Goal: Task Accomplishment & Management: Use online tool/utility

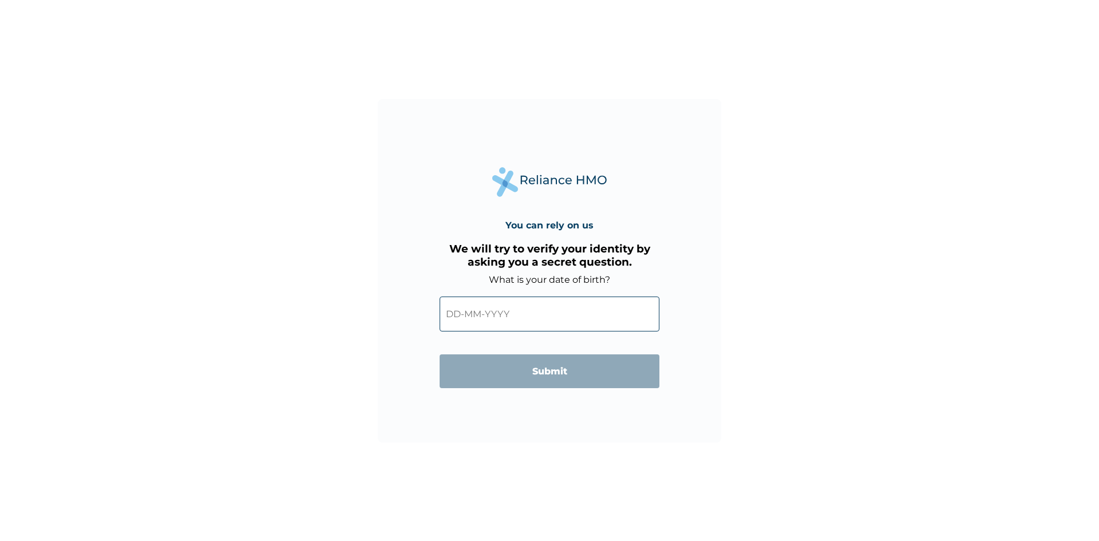
drag, startPoint x: 461, startPoint y: 318, endPoint x: 460, endPoint y: 329, distance: 10.9
click at [460, 319] on input "text" at bounding box center [550, 313] width 220 height 35
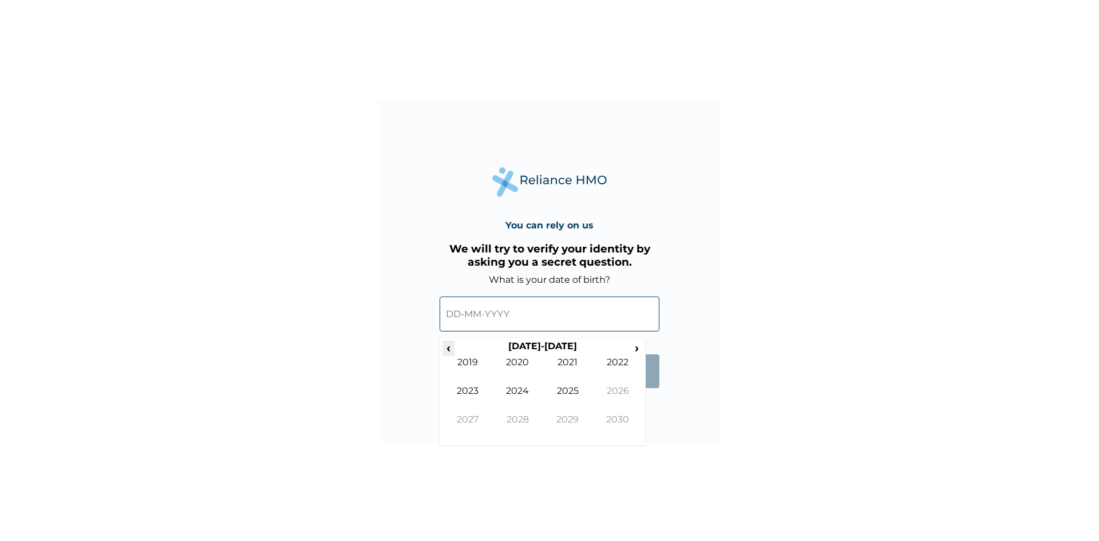
click at [449, 349] on span "‹" at bounding box center [448, 348] width 12 height 14
click at [448, 344] on span "‹" at bounding box center [448, 348] width 12 height 14
click at [616, 388] on td "1986" at bounding box center [618, 399] width 50 height 29
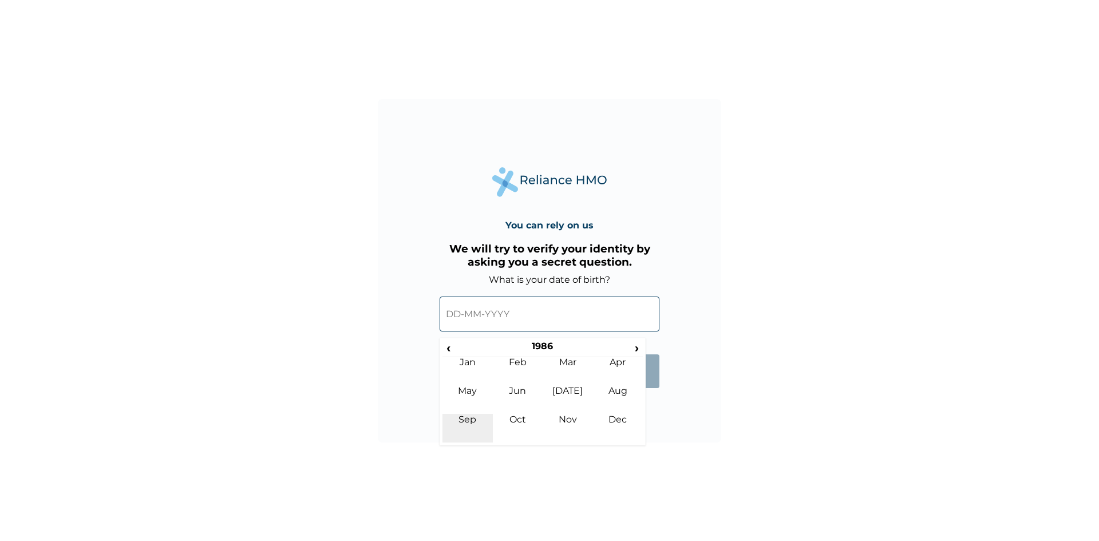
click at [468, 424] on td "Sep" at bounding box center [467, 428] width 50 height 29
click at [458, 410] on td "14" at bounding box center [456, 413] width 29 height 16
type input "14-09-1986"
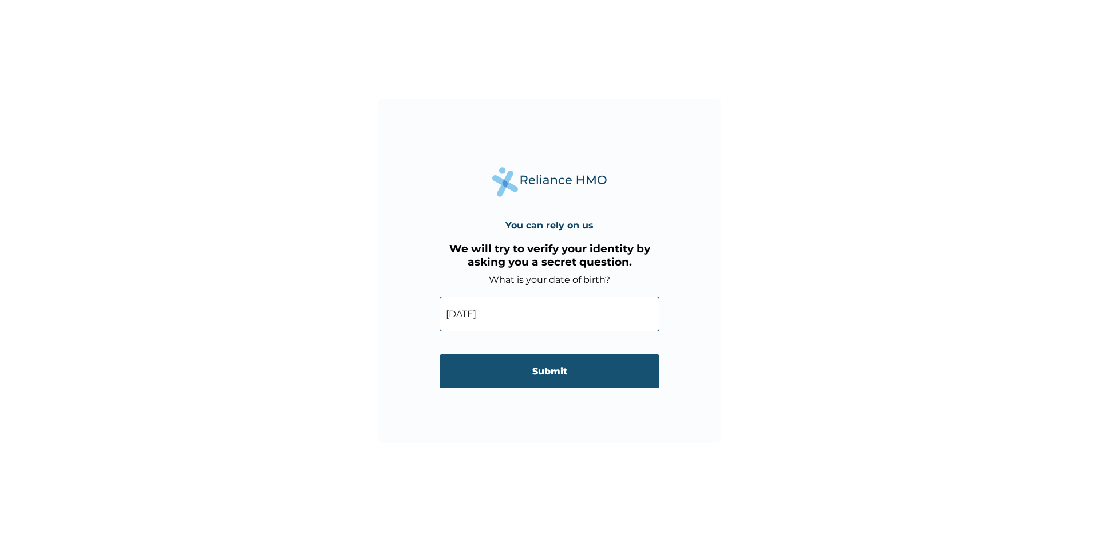
click at [555, 376] on input "Submit" at bounding box center [550, 371] width 220 height 34
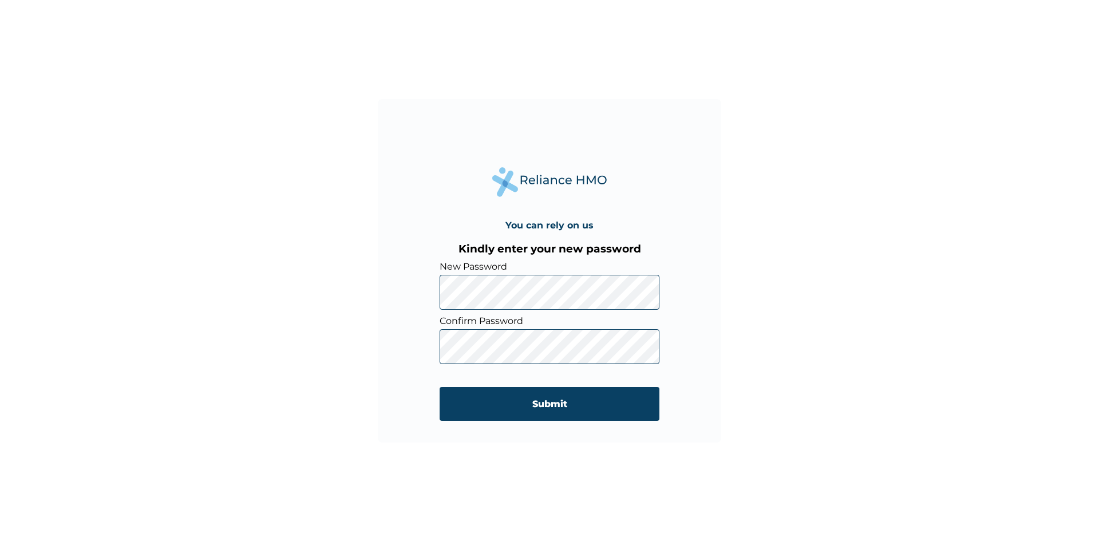
click input "Submit" at bounding box center [550, 404] width 220 height 34
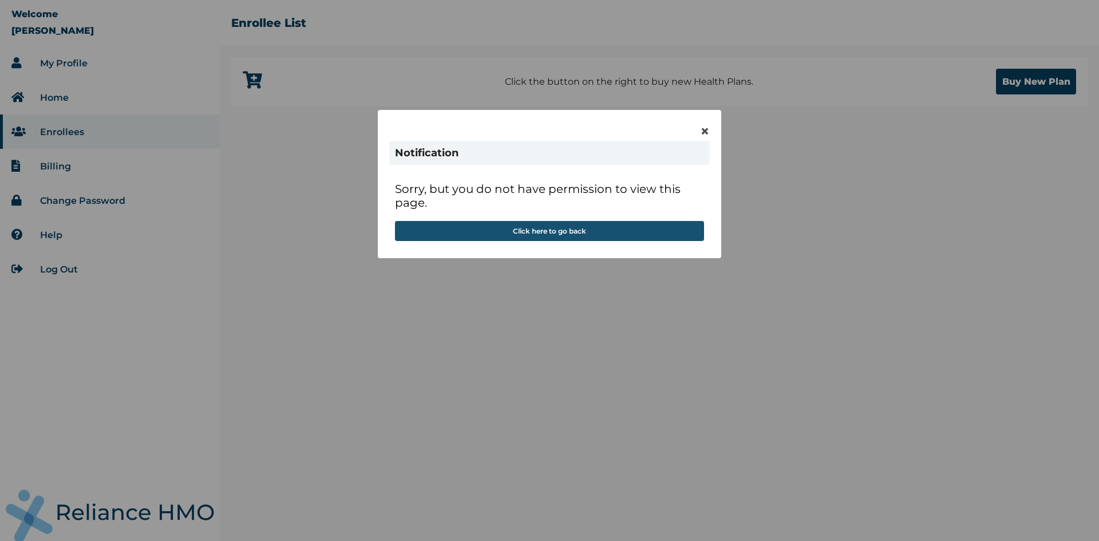
click at [555, 231] on button "Click here to go back" at bounding box center [549, 231] width 309 height 20
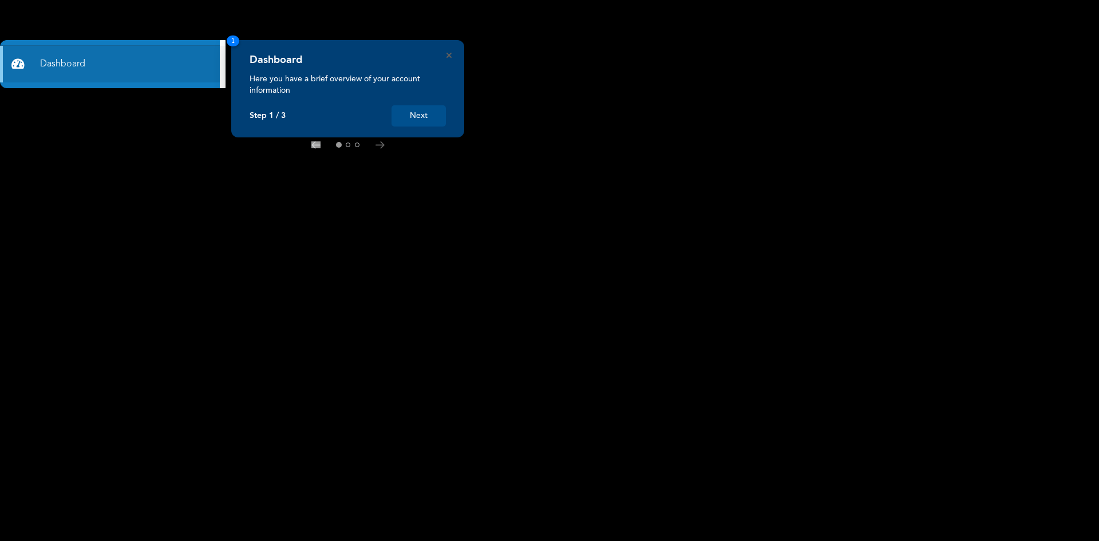
click at [420, 119] on button "Next" at bounding box center [418, 115] width 54 height 21
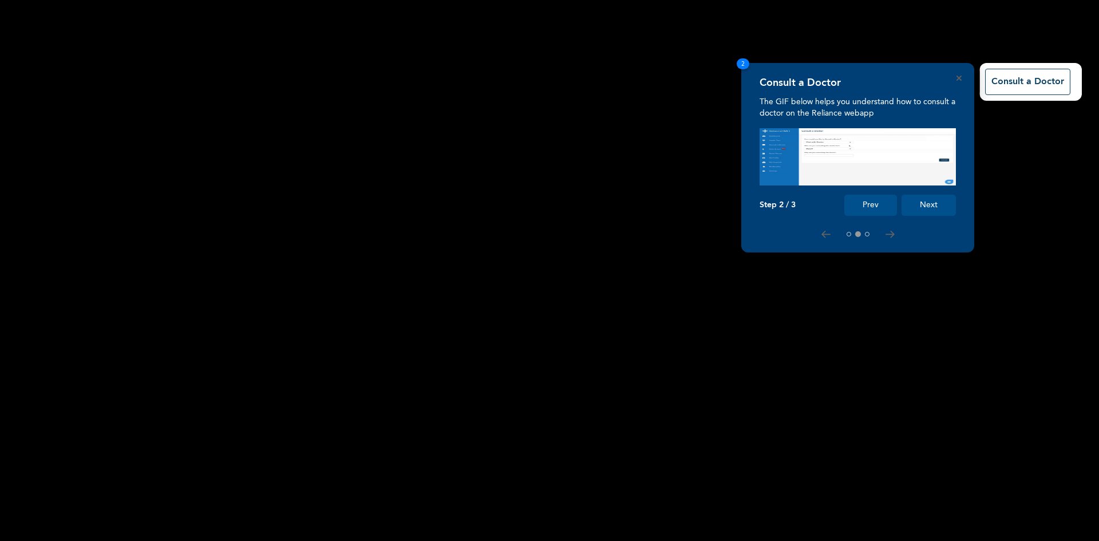
click at [917, 203] on button "Next" at bounding box center [928, 205] width 54 height 21
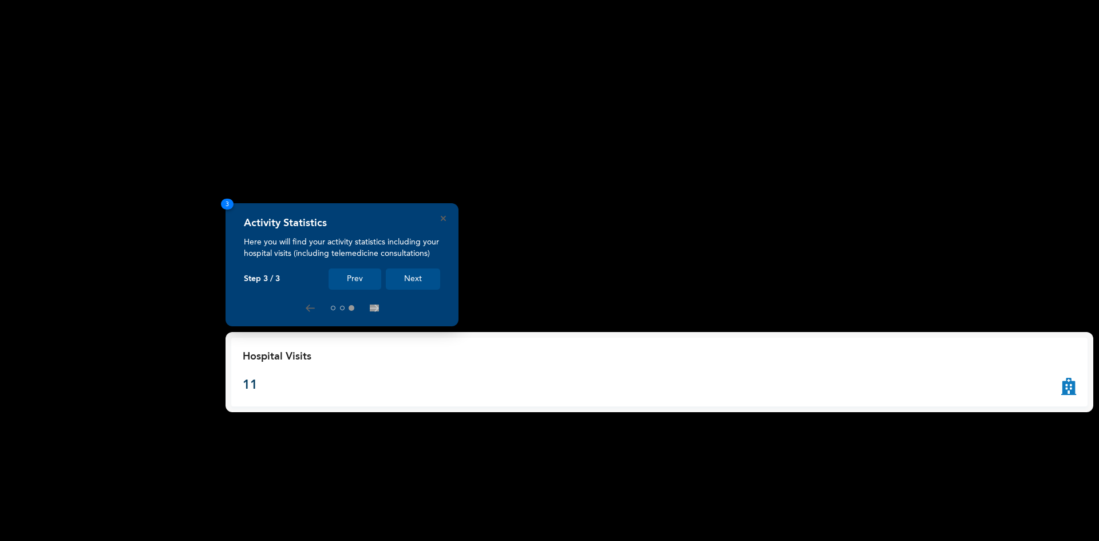
click at [397, 282] on button "Next" at bounding box center [413, 278] width 54 height 21
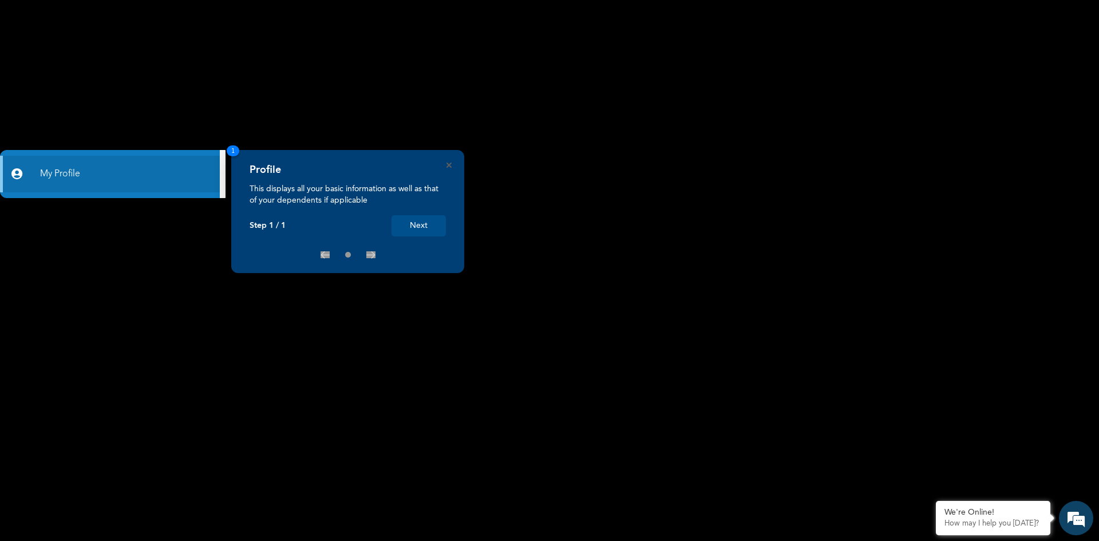
click at [449, 165] on icon "Close" at bounding box center [448, 165] width 5 height 5
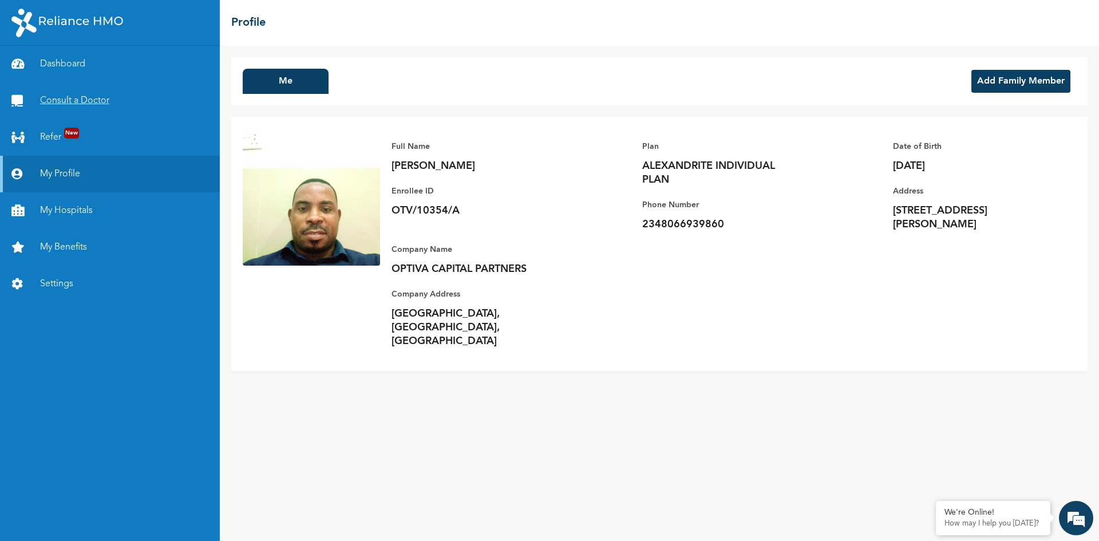
click at [81, 101] on link "Consult a Doctor" at bounding box center [110, 100] width 220 height 37
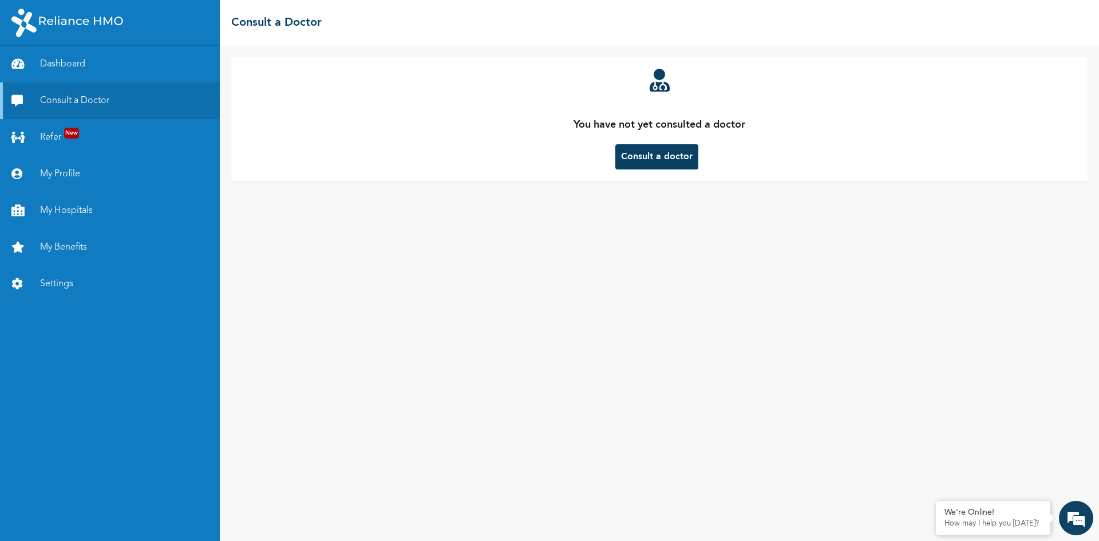
click at [647, 157] on button "Consult a doctor" at bounding box center [656, 156] width 83 height 25
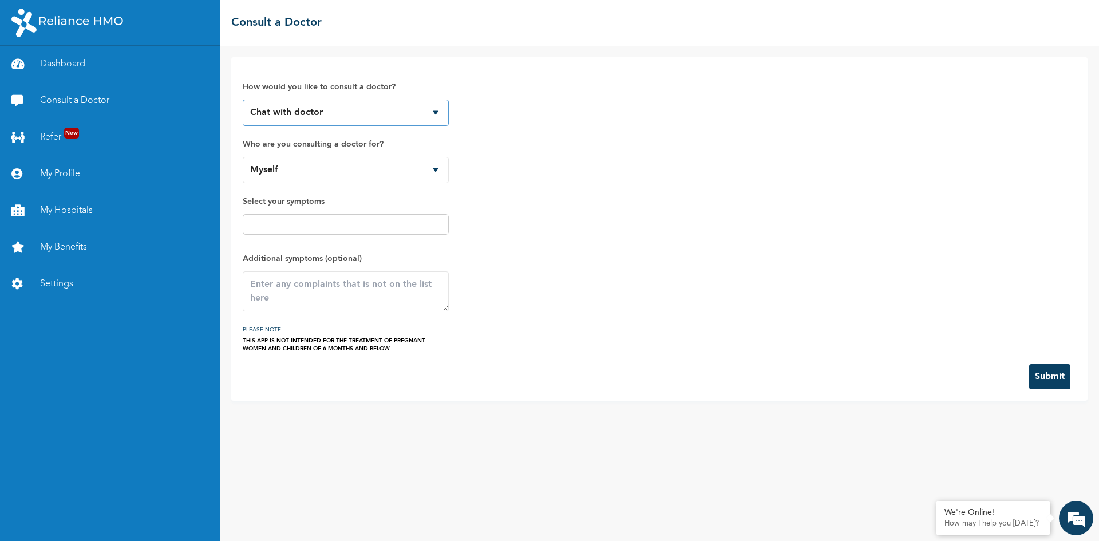
click at [432, 113] on select "Chat with doctor Phone Call" at bounding box center [346, 113] width 206 height 26
click at [243, 100] on select "Chat with doctor Phone Call" at bounding box center [346, 113] width 206 height 26
click at [331, 224] on input "text" at bounding box center [345, 224] width 199 height 14
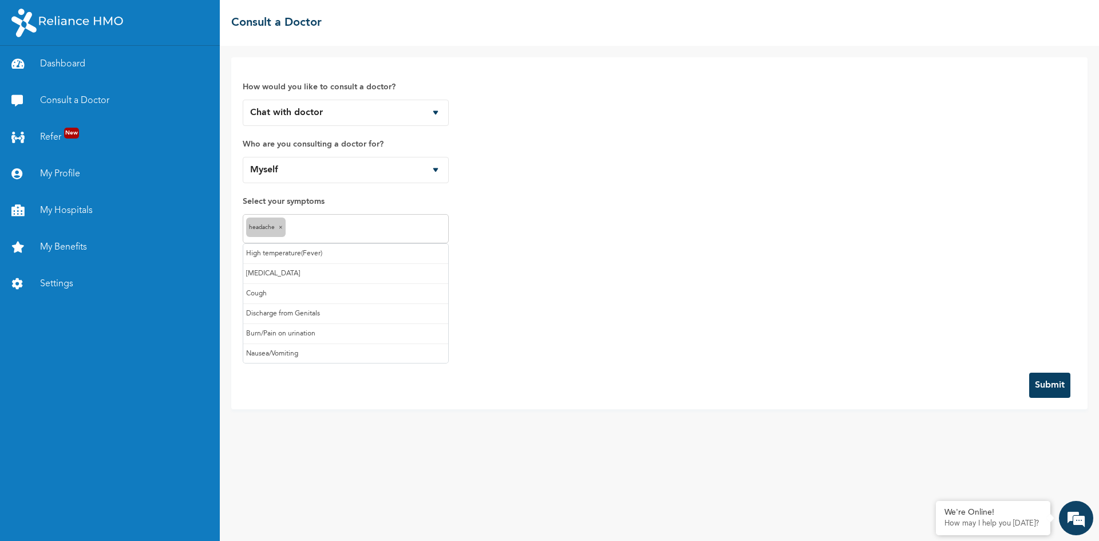
click at [331, 235] on input "text" at bounding box center [366, 229] width 157 height 14
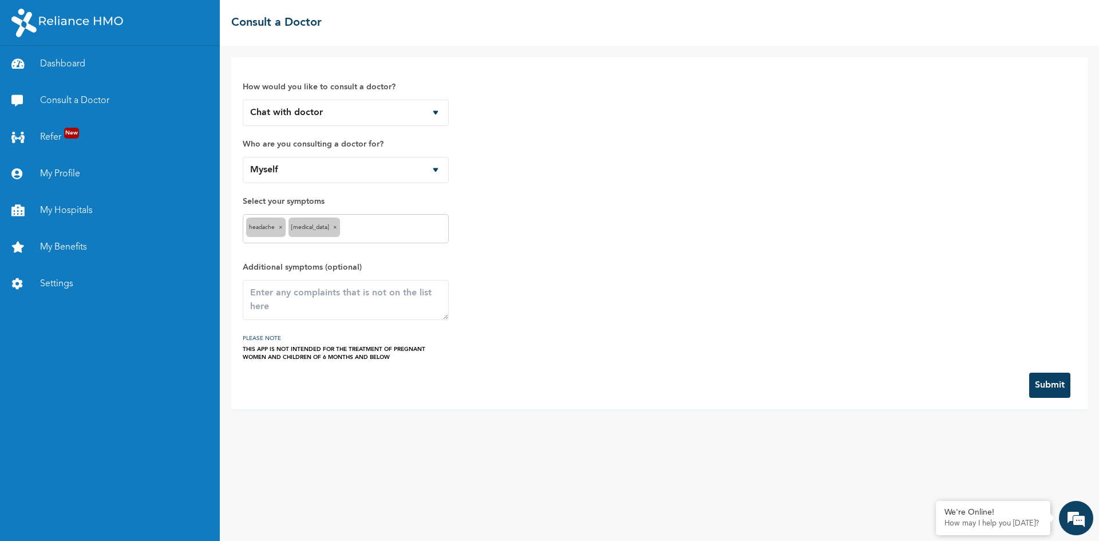
click at [369, 233] on input "text" at bounding box center [394, 229] width 102 height 14
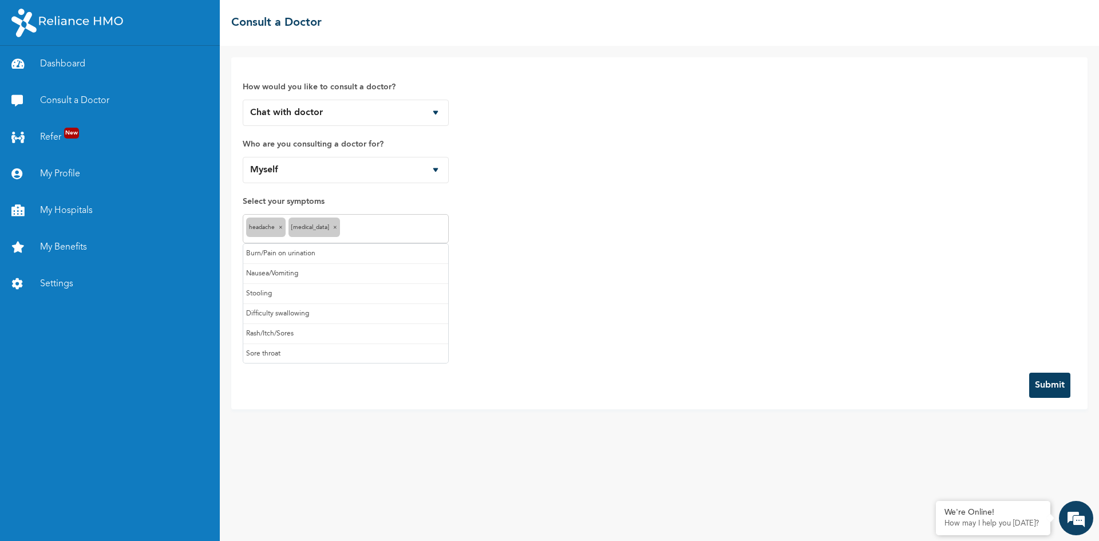
scroll to position [81, 0]
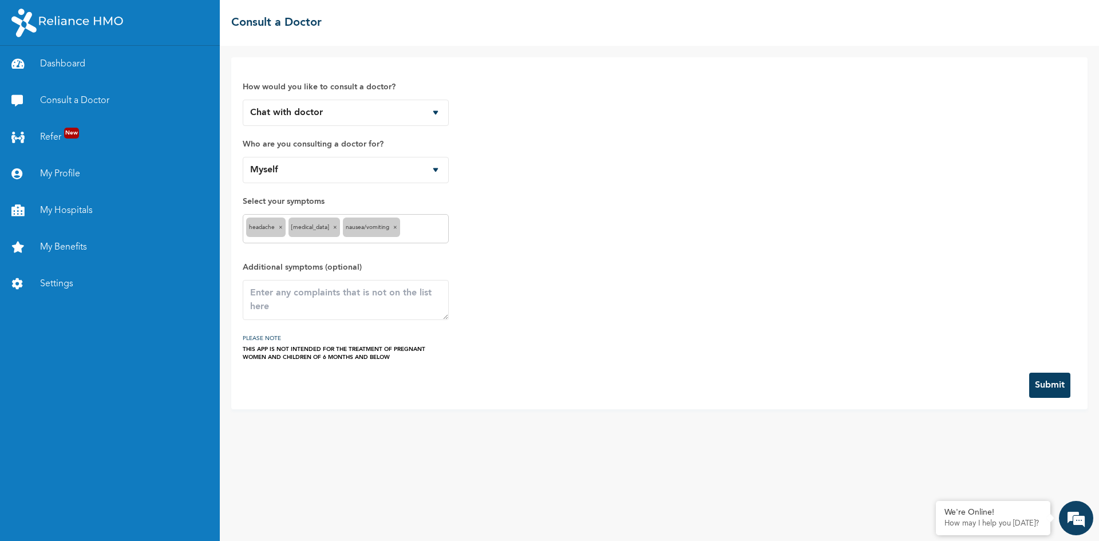
click at [412, 226] on input "text" at bounding box center [424, 229] width 42 height 14
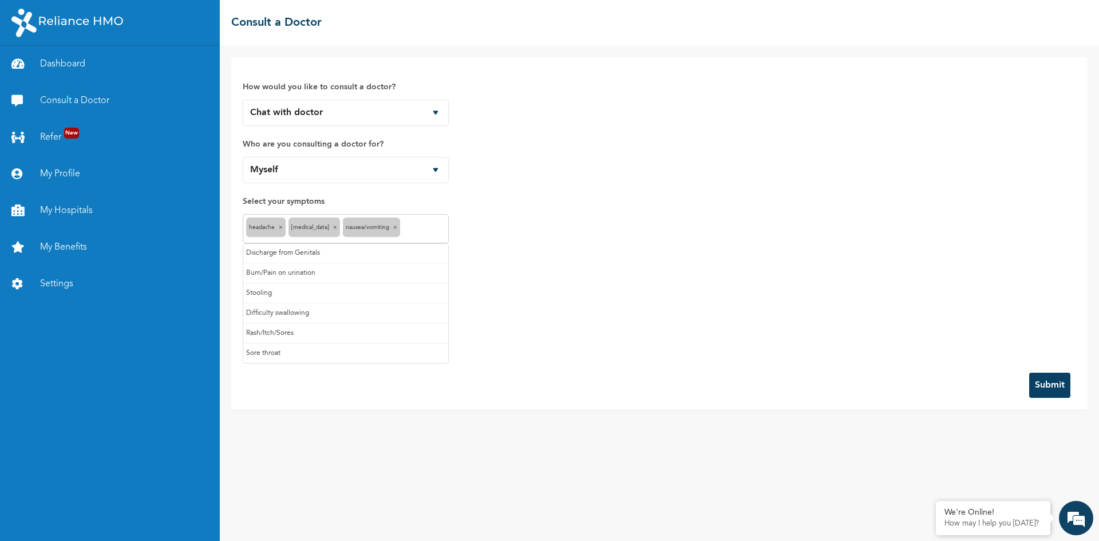
scroll to position [61, 0]
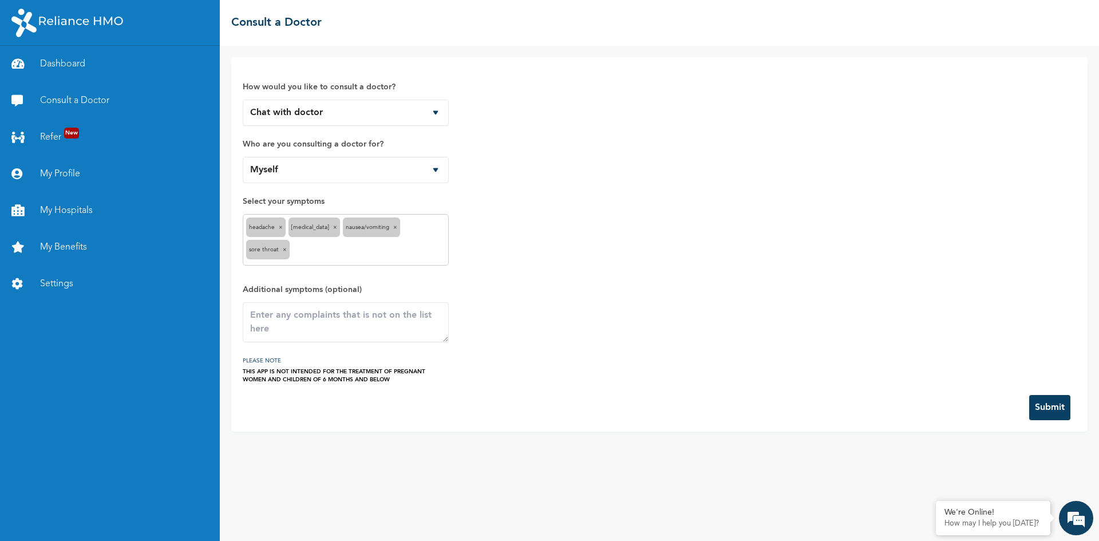
click at [547, 292] on div "How would you like to consult a doctor? Chat with doctor Phone Call Who are you…" at bounding box center [659, 226] width 833 height 315
click at [319, 322] on textarea at bounding box center [346, 322] width 206 height 40
type textarea "I am thinking it is Typhoid"
click at [1052, 404] on button "Submit" at bounding box center [1049, 407] width 41 height 25
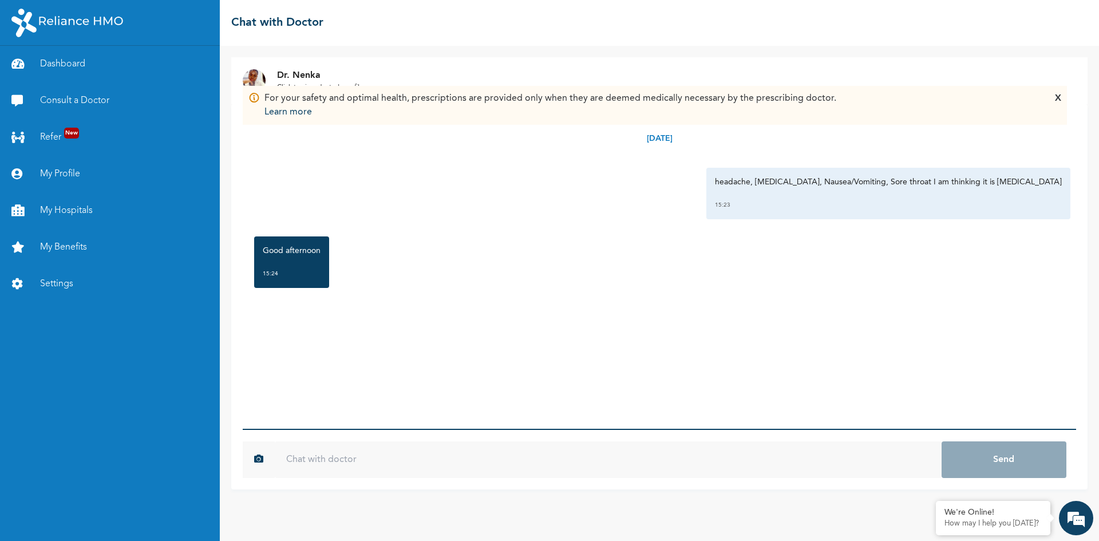
click at [327, 464] on input "text" at bounding box center [608, 459] width 667 height 37
type input "Good afternoon"
click at [942, 441] on button "Send" at bounding box center [1004, 459] width 125 height 37
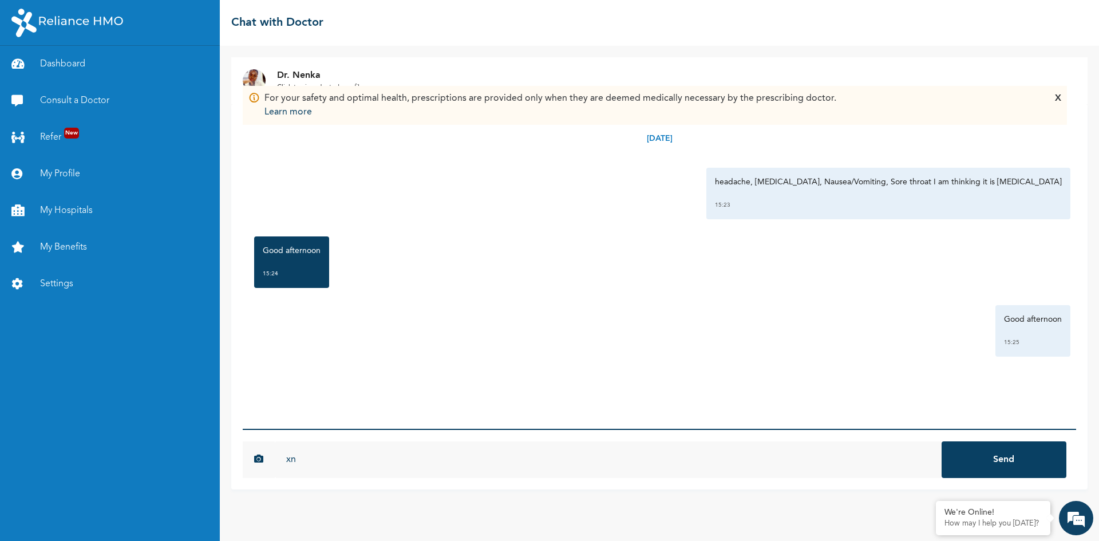
type input "x"
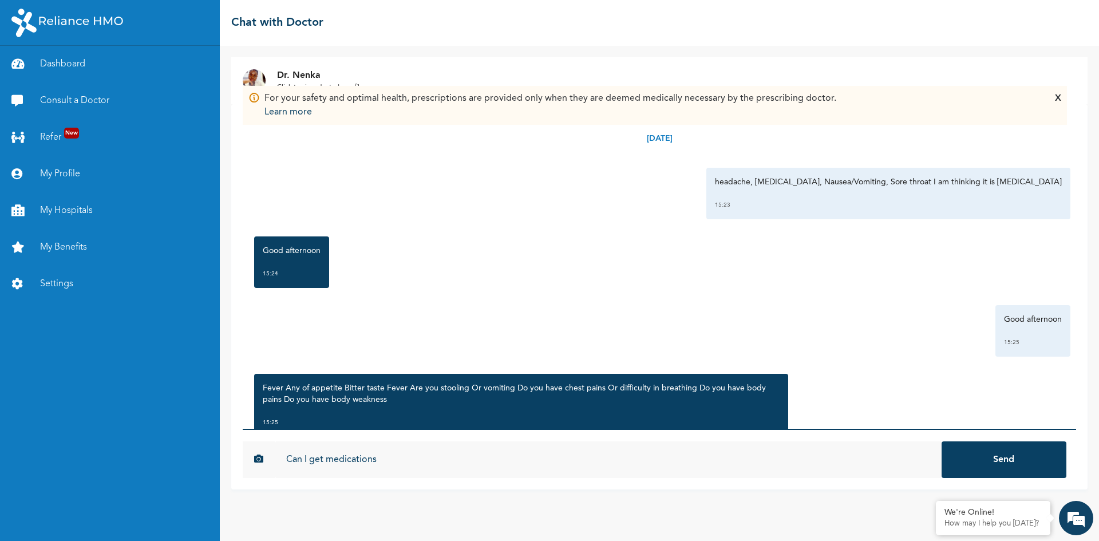
type input "Can I get medications"
click at [942, 441] on button "Send" at bounding box center [1004, 459] width 125 height 37
click at [370, 465] on input "text" at bounding box center [608, 459] width 667 height 37
type input "having some fever and strong sneezing"
click at [942, 441] on button "Send" at bounding box center [1004, 459] width 125 height 37
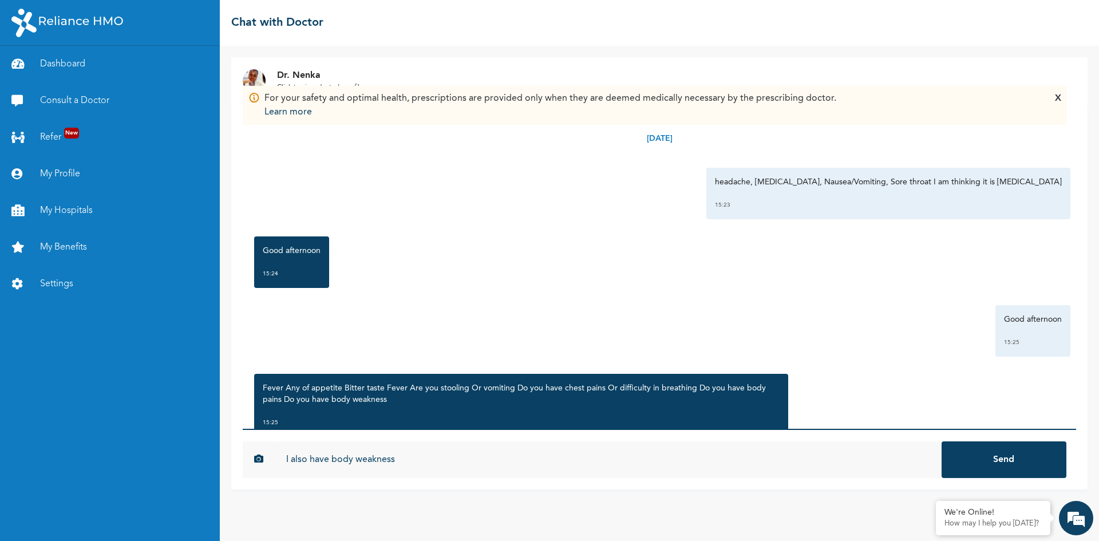
type input "I also have body weakness"
click at [942, 441] on button "Send" at bounding box center [1004, 459] width 125 height 37
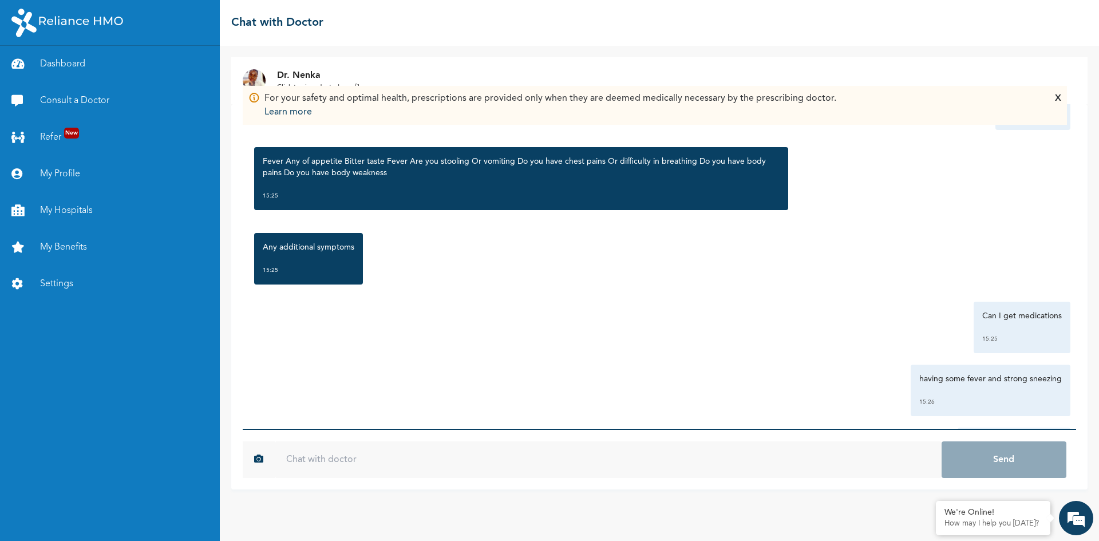
scroll to position [303, 0]
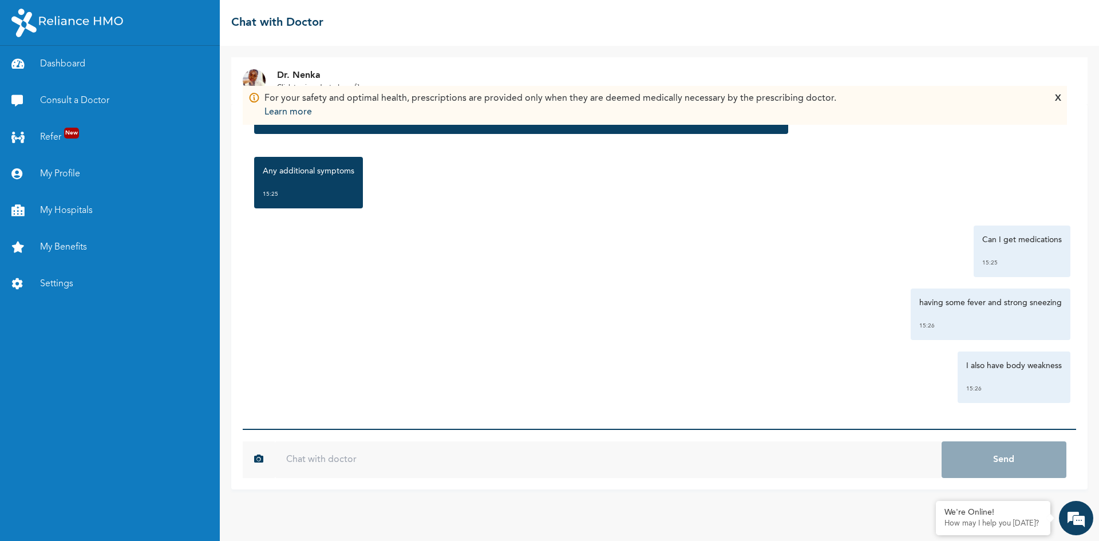
click at [1054, 96] on div "For your safety and optimal health, prescriptions are provided only when they a…" at bounding box center [654, 105] width 813 height 27
click at [1057, 98] on div "X" at bounding box center [1058, 105] width 6 height 27
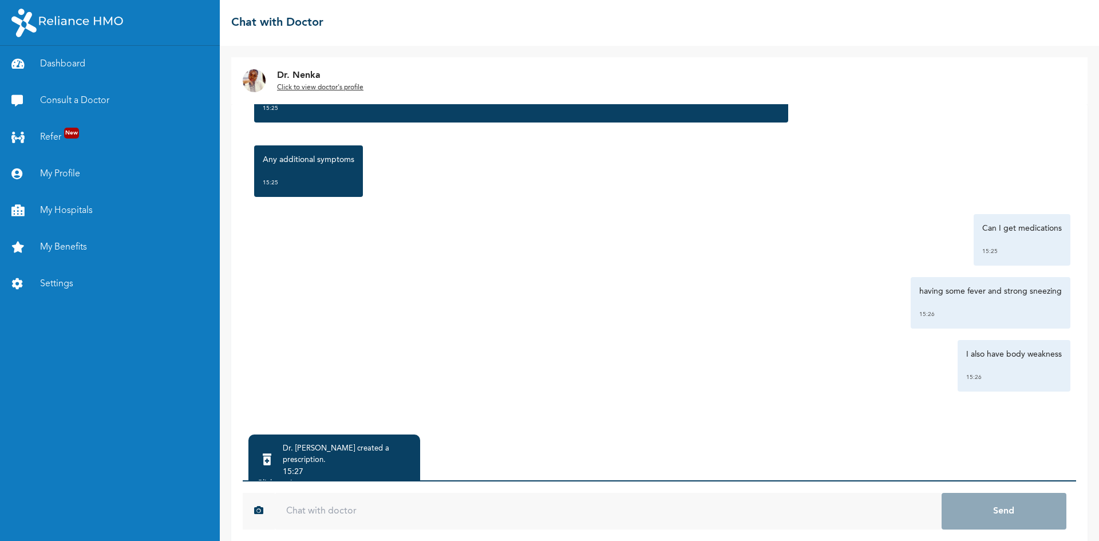
scroll to position [25, 0]
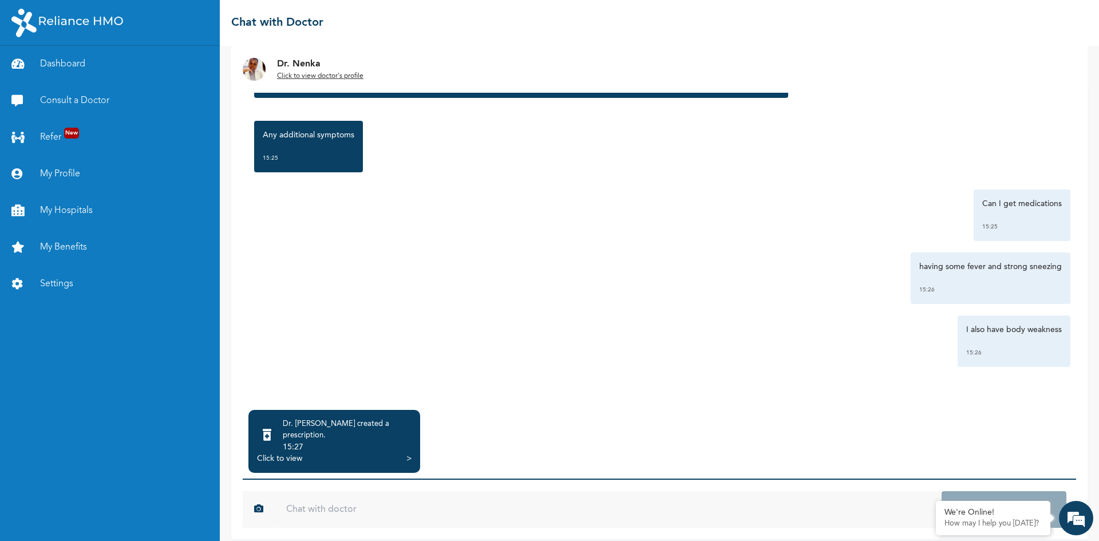
click at [287, 453] on div "Click to view" at bounding box center [279, 458] width 45 height 11
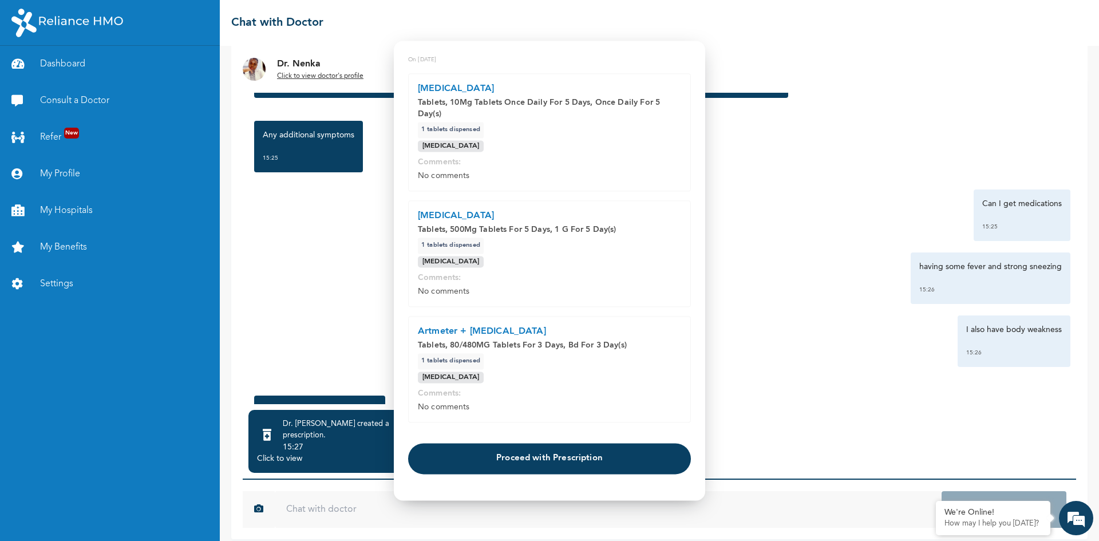
scroll to position [52, 0]
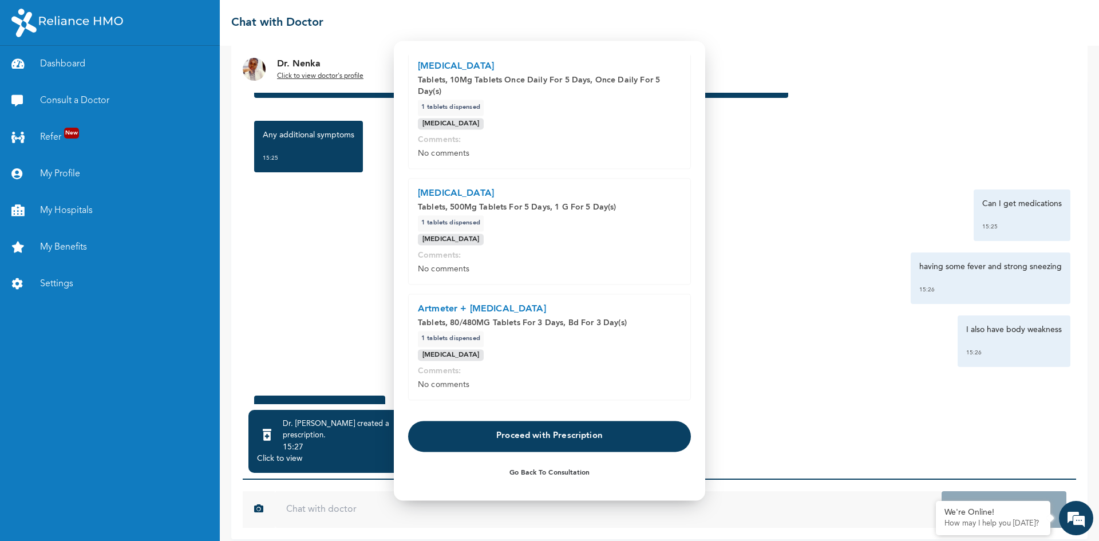
click at [543, 441] on button "Proceed with Prescription" at bounding box center [549, 436] width 283 height 31
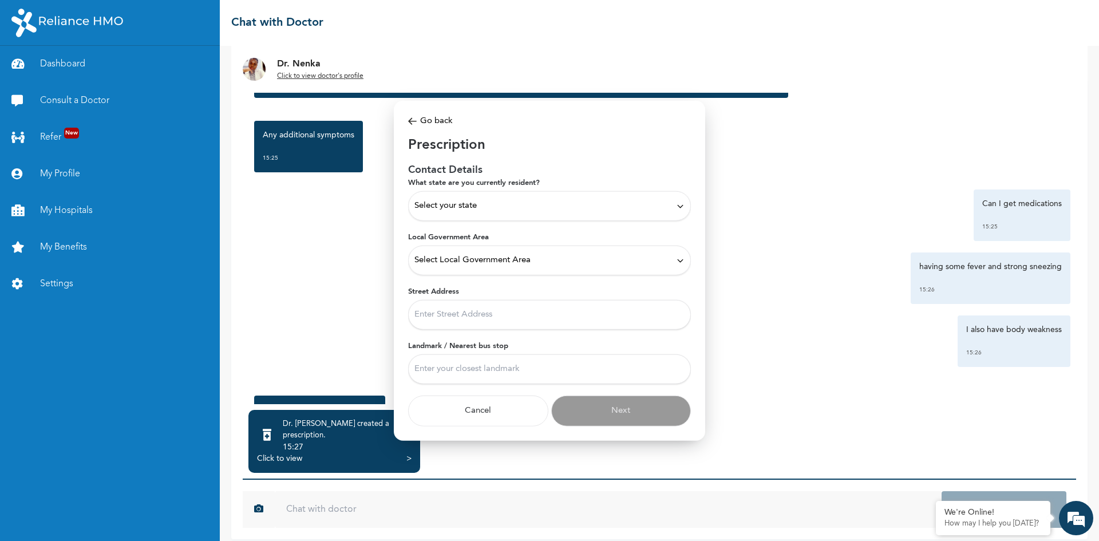
scroll to position [0, 0]
click at [484, 205] on div "Select your state" at bounding box center [549, 206] width 270 height 13
click at [435, 247] on p "[GEOGRAPHIC_DATA]" at bounding box center [549, 249] width 270 height 14
click at [559, 264] on div "Select Local Government Area" at bounding box center [549, 260] width 270 height 13
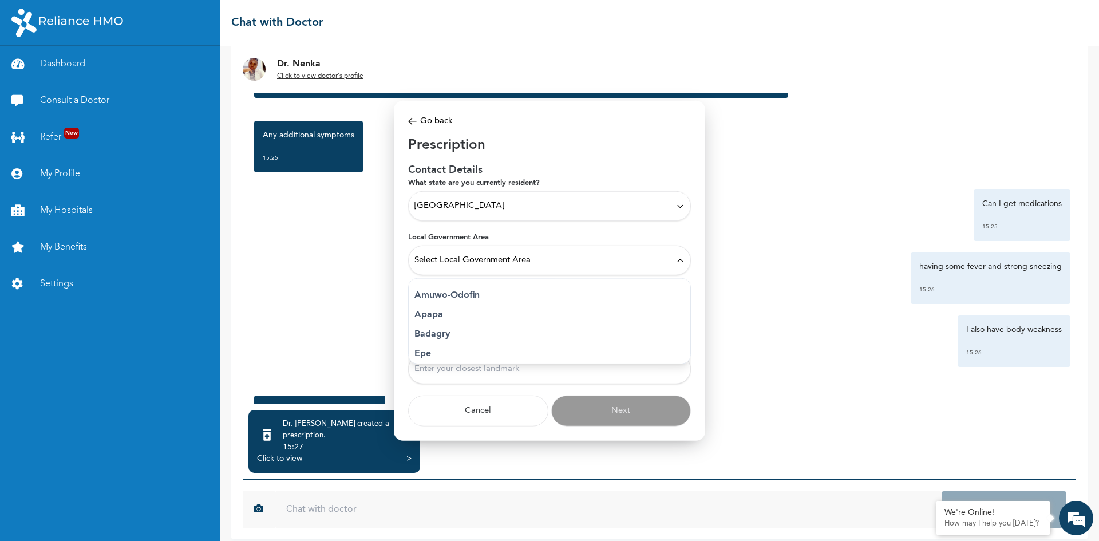
scroll to position [114, 0]
click at [447, 322] on p "Eti Osa" at bounding box center [549, 316] width 270 height 14
click at [461, 311] on input "Street Address" at bounding box center [549, 315] width 283 height 30
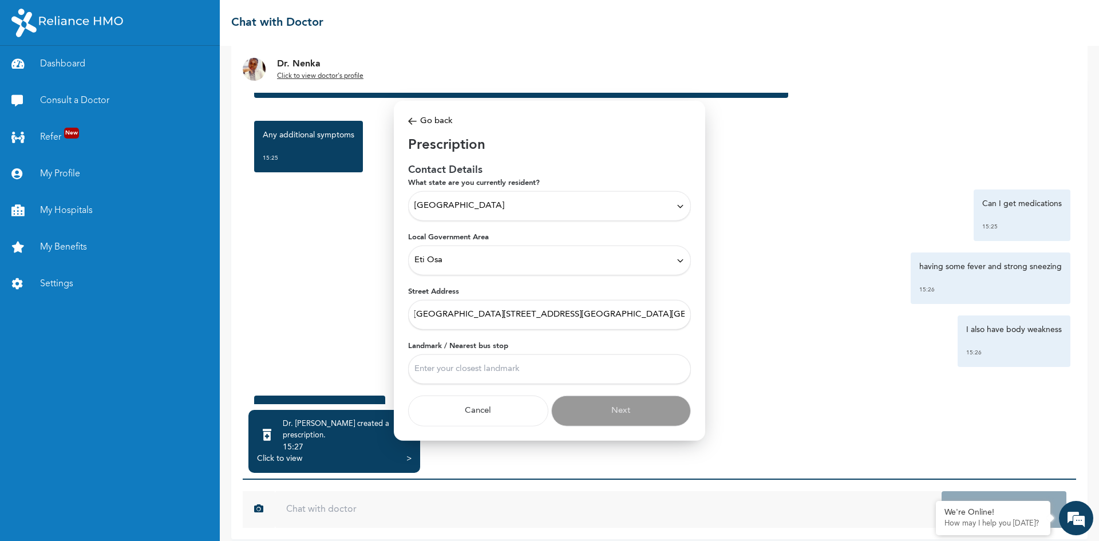
scroll to position [0, 5]
type input "[GEOGRAPHIC_DATA][STREET_ADDRESS][GEOGRAPHIC_DATA][GEOGRAPHIC_DATA]"
click at [483, 371] on input "Landmark / Nearest bus stop" at bounding box center [549, 369] width 283 height 30
type input "Law school bus stop"
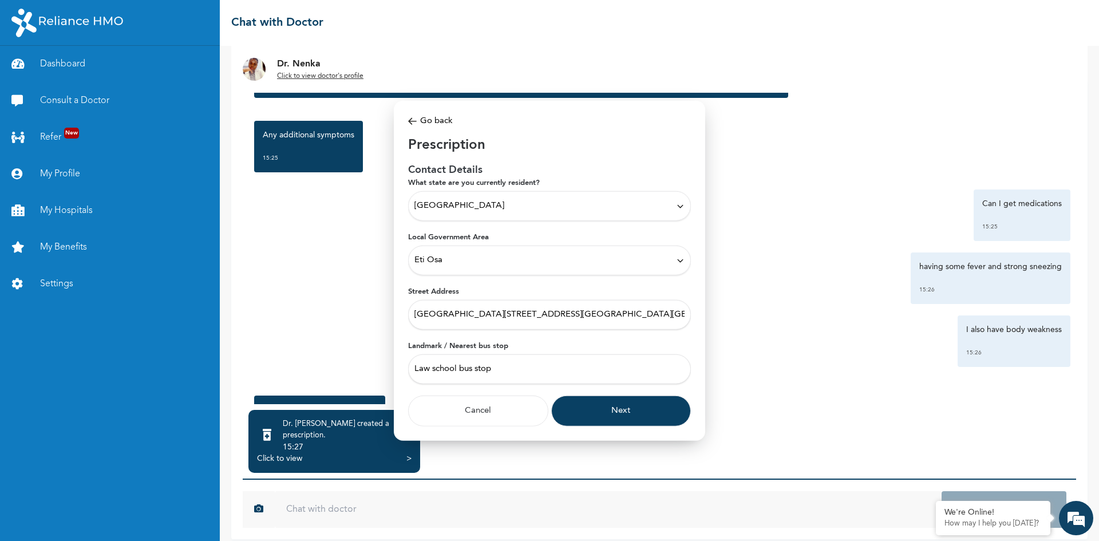
click at [618, 418] on button "Next" at bounding box center [621, 411] width 140 height 31
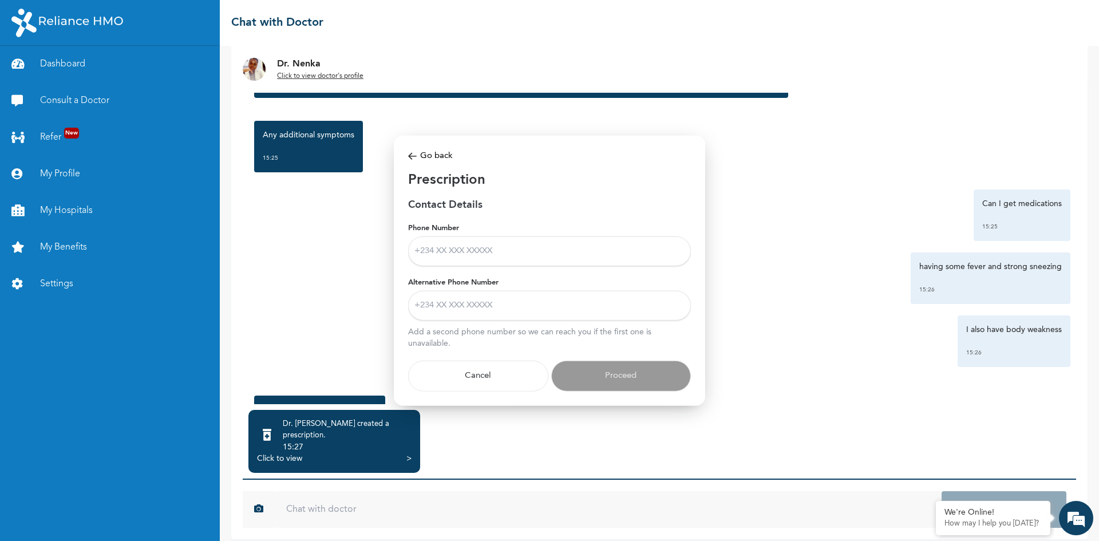
click at [464, 251] on input "Phone Number" at bounding box center [549, 251] width 283 height 30
type input "08066939860"
click at [465, 313] on input "Alternative Phone Number" at bounding box center [549, 306] width 283 height 30
type input "08066939860"
click at [620, 375] on button "Proceed" at bounding box center [621, 376] width 140 height 31
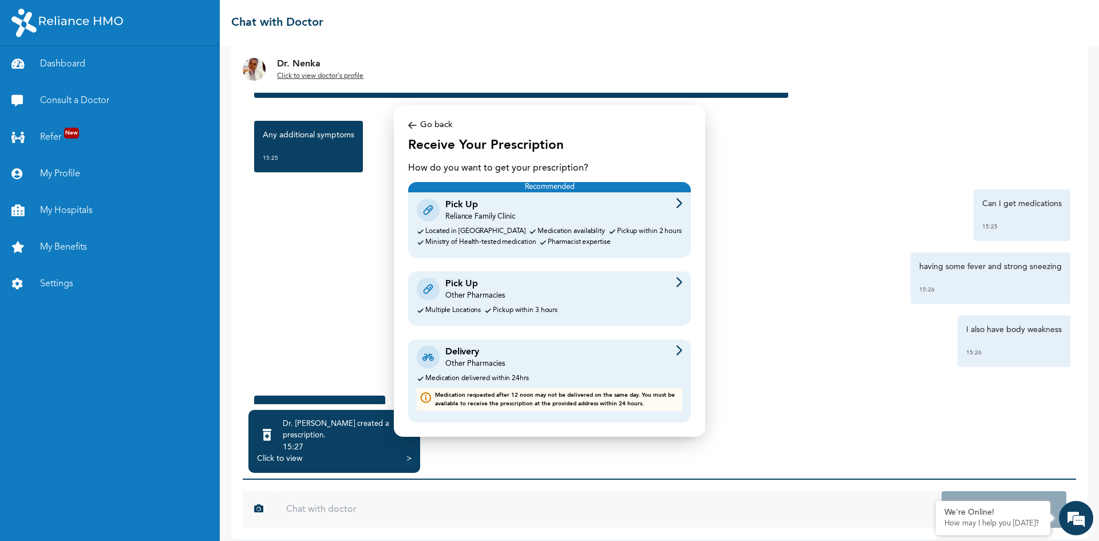
click at [491, 358] on div "Delivery" at bounding box center [475, 352] width 60 height 14
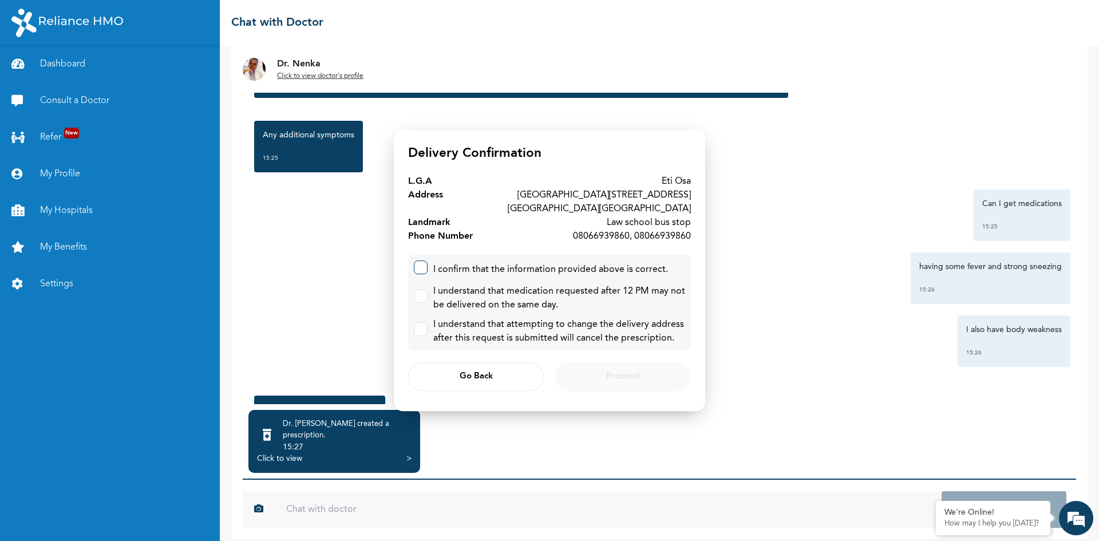
click at [420, 270] on label at bounding box center [421, 267] width 14 height 14
click at [420, 268] on input "checkbox" at bounding box center [417, 264] width 7 height 7
checkbox input "true"
click at [421, 292] on input "checkbox" at bounding box center [417, 293] width 7 height 7
checkbox input "true"
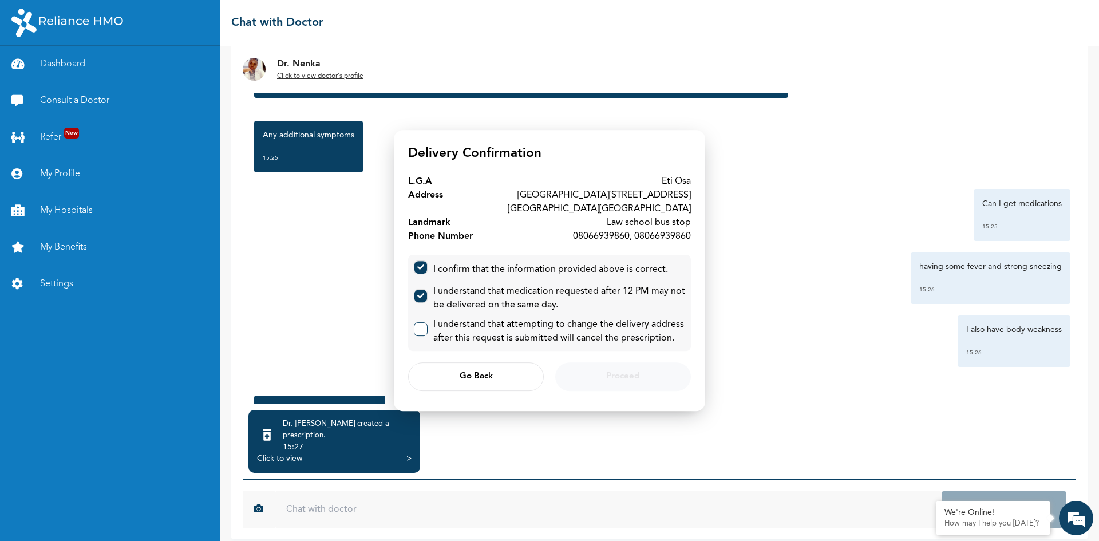
click at [423, 331] on label at bounding box center [421, 329] width 14 height 14
click at [422, 330] on input "checkbox" at bounding box center [417, 326] width 7 height 7
checkbox input "true"
click at [614, 379] on span "Proceed" at bounding box center [622, 376] width 33 height 7
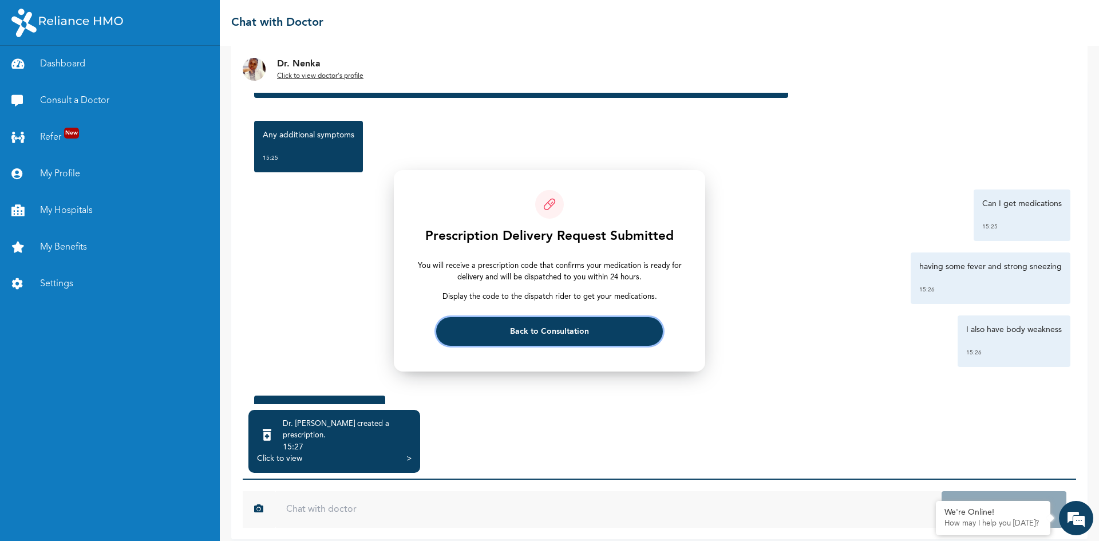
click at [547, 336] on button "Back to Consultation" at bounding box center [549, 331] width 226 height 29
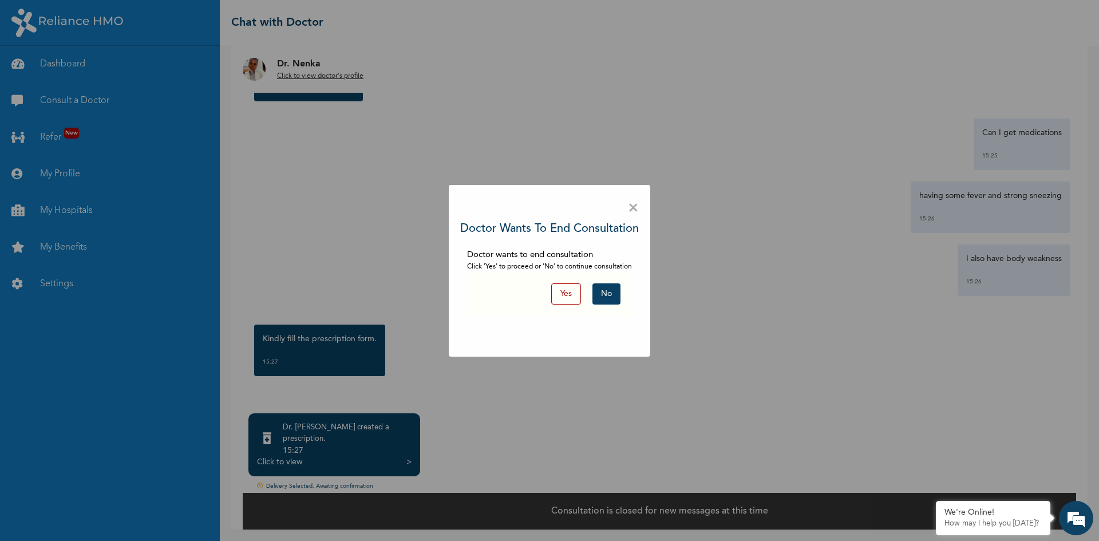
scroll to position [11, 0]
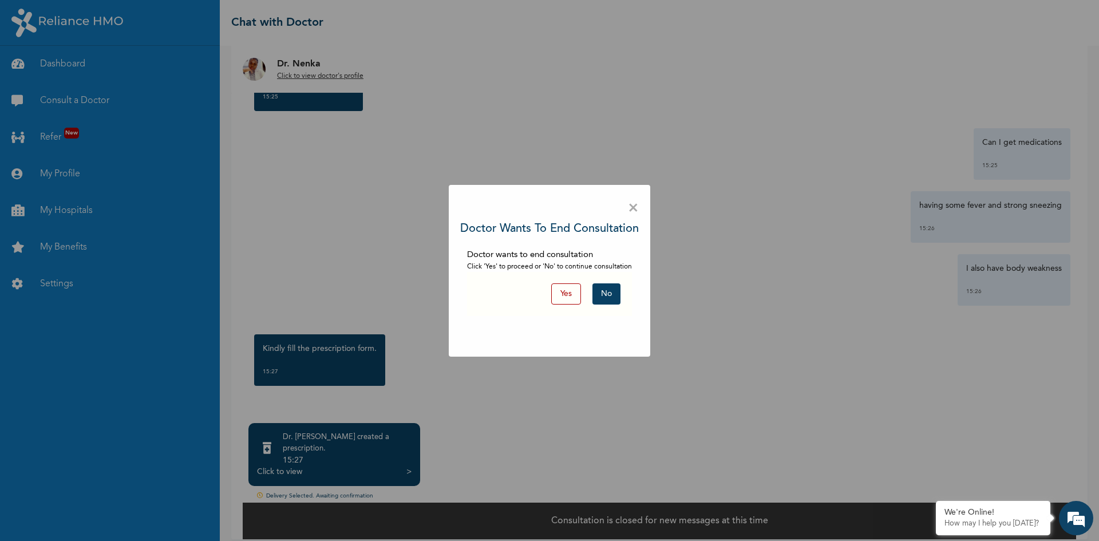
click at [564, 296] on button "Yes" at bounding box center [566, 293] width 30 height 21
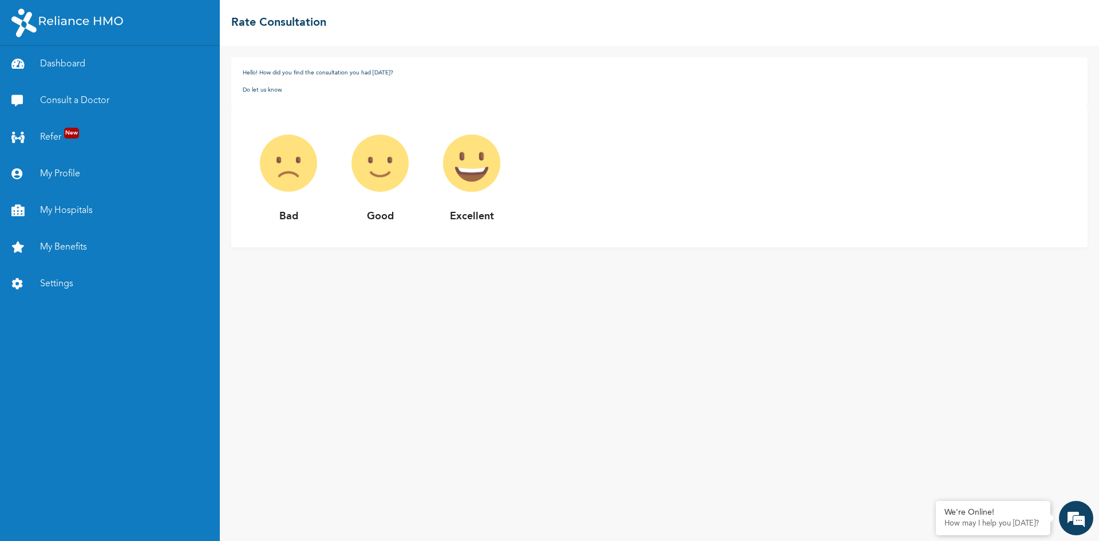
click at [373, 162] on img at bounding box center [380, 163] width 92 height 92
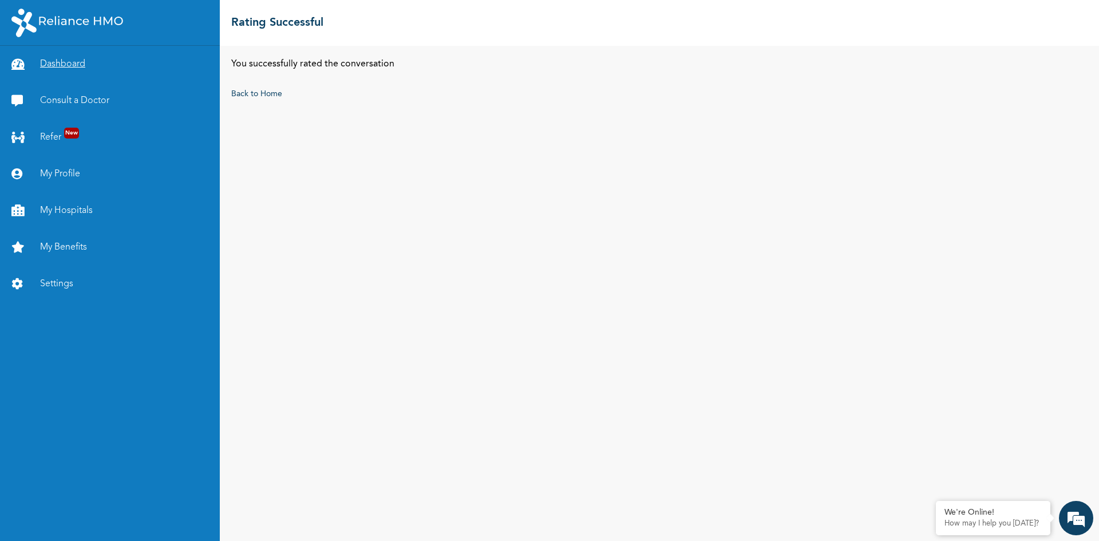
click at [69, 61] on link "Dashboard" at bounding box center [110, 64] width 220 height 37
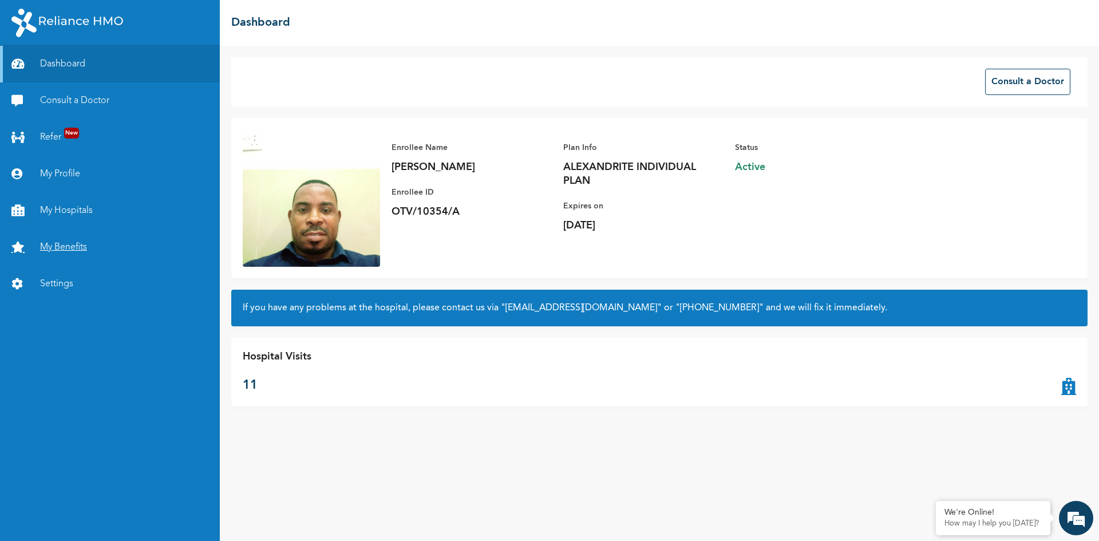
click at [57, 248] on link "My Benefits" at bounding box center [110, 247] width 220 height 37
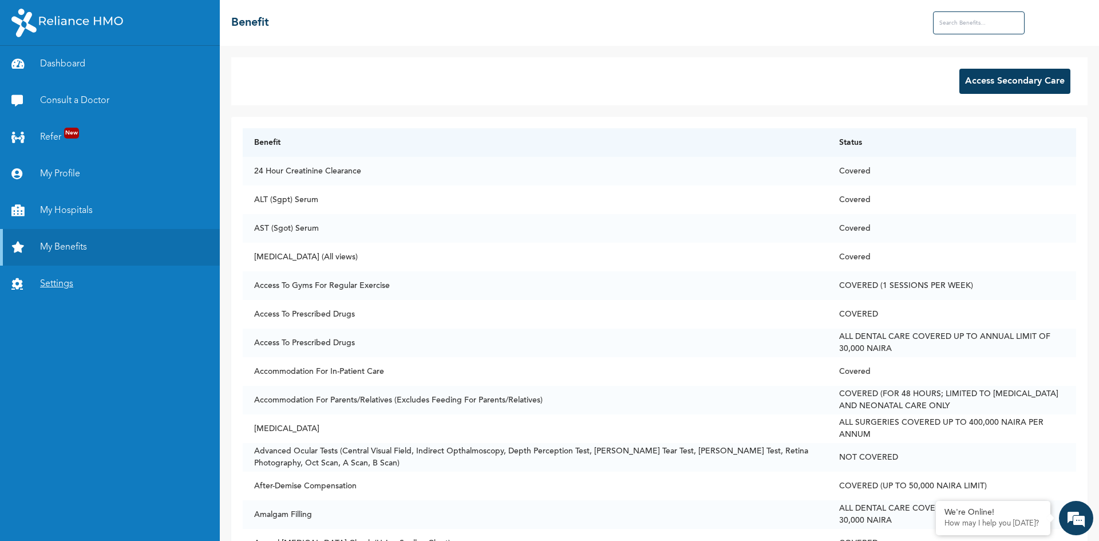
click at [86, 286] on link "Settings" at bounding box center [110, 284] width 220 height 37
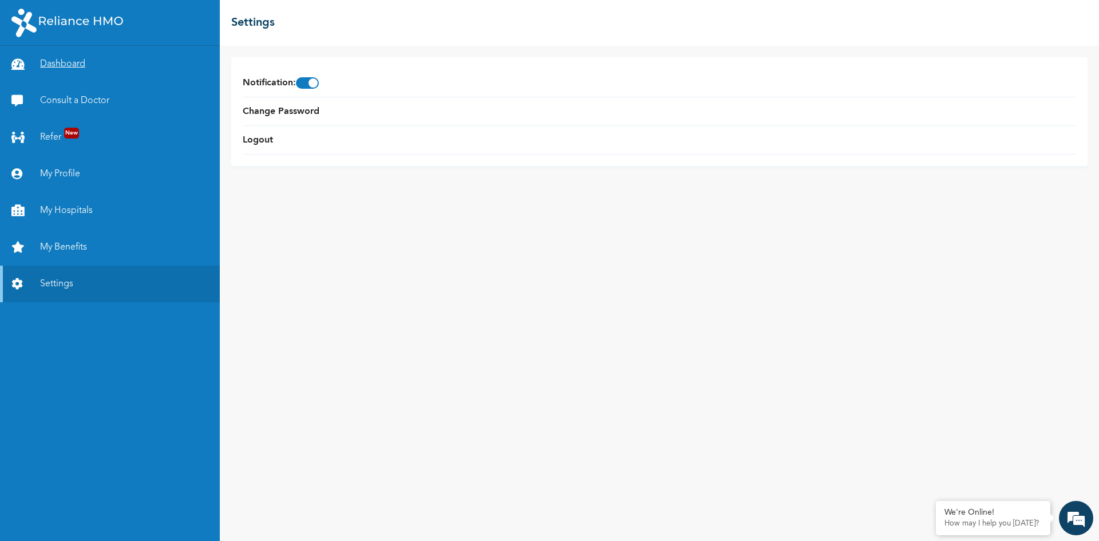
click at [72, 63] on link "Dashboard" at bounding box center [110, 64] width 220 height 37
